Goal: Task Accomplishment & Management: Manage account settings

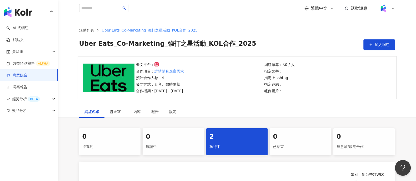
click at [336, 72] on div "網紅預算：$0 / 人 指定文字： 指定 Hashtag： 指定連結： 範例圖片：" at bounding box center [327, 78] width 128 height 32
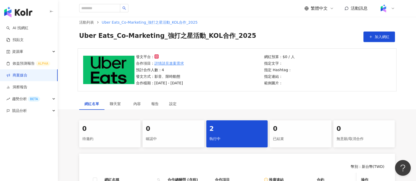
scroll to position [131, 0]
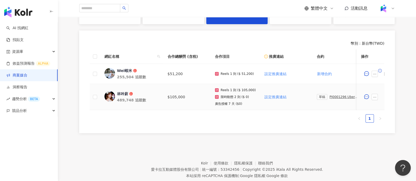
click at [332, 96] on div "PJ0001296 Uber Eats_Co-Marketing_強打之星活動_KOL合作_2025_活動確認單" at bounding box center [343, 97] width 29 height 4
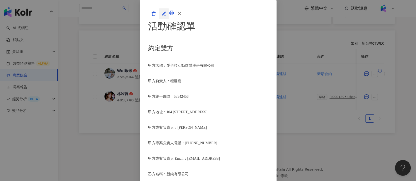
click at [166, 16] on icon "button" at bounding box center [164, 13] width 5 height 5
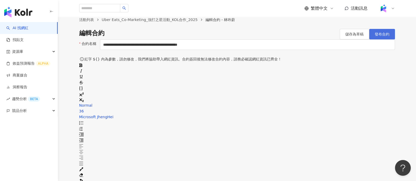
click at [379, 36] on span "發布合約" at bounding box center [382, 34] width 15 height 4
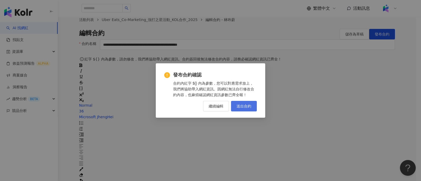
click at [253, 107] on button "送出合約" at bounding box center [244, 106] width 26 height 11
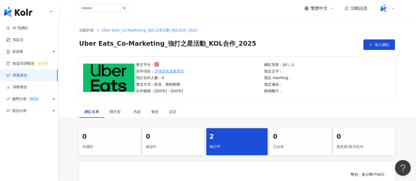
click at [321, 108] on div "網紅名單 聊天室 內容 報告 設定" at bounding box center [237, 112] width 337 height 12
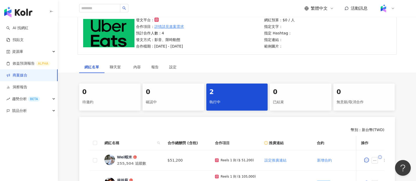
scroll to position [65, 0]
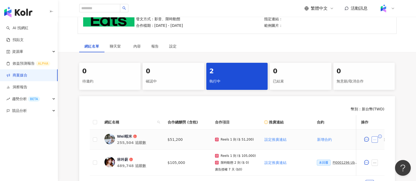
click at [376, 141] on icon "ellipsis" at bounding box center [375, 140] width 4 height 4
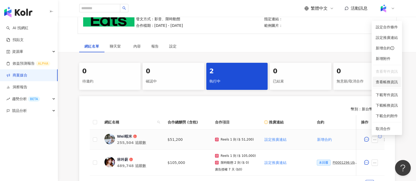
click at [392, 84] on span "查看帳務資訊" at bounding box center [387, 82] width 22 height 6
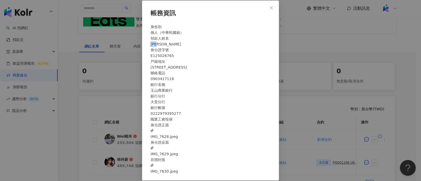
drag, startPoint x: 207, startPoint y: 44, endPoint x: 259, endPoint y: 58, distance: 54.1
click at [227, 44] on div "領款人姓名 [PERSON_NAME]" at bounding box center [210, 42] width 120 height 12
copy div "領款人姓名 [PERSON_NAME]"
click at [306, 43] on div "帳務資訊 身份別 個人（中華民國籍） 領款人姓名 [PERSON_NAME] 身分證字號 E125026765 戶籍地址 [STREET_ADDRESS] 聯…" at bounding box center [210, 90] width 421 height 181
